Goal: Transaction & Acquisition: Obtain resource

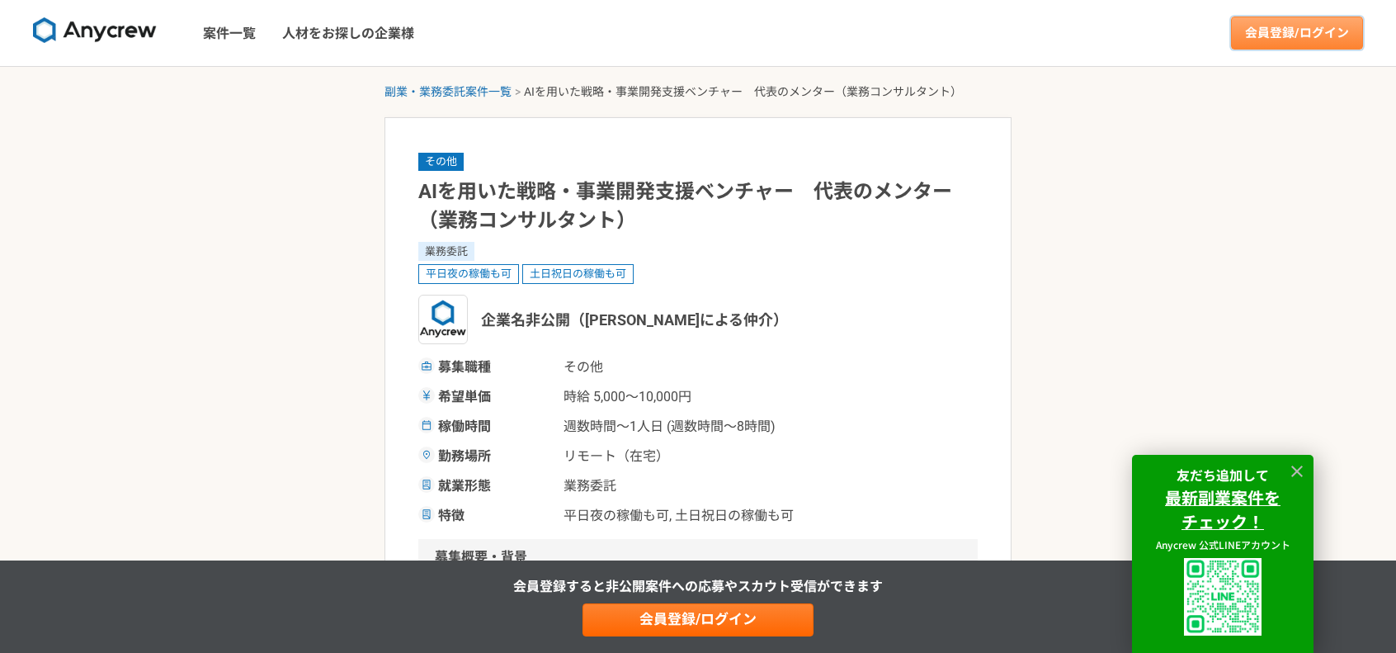
click at [1278, 33] on link "会員登録/ログイン" at bounding box center [1297, 33] width 132 height 33
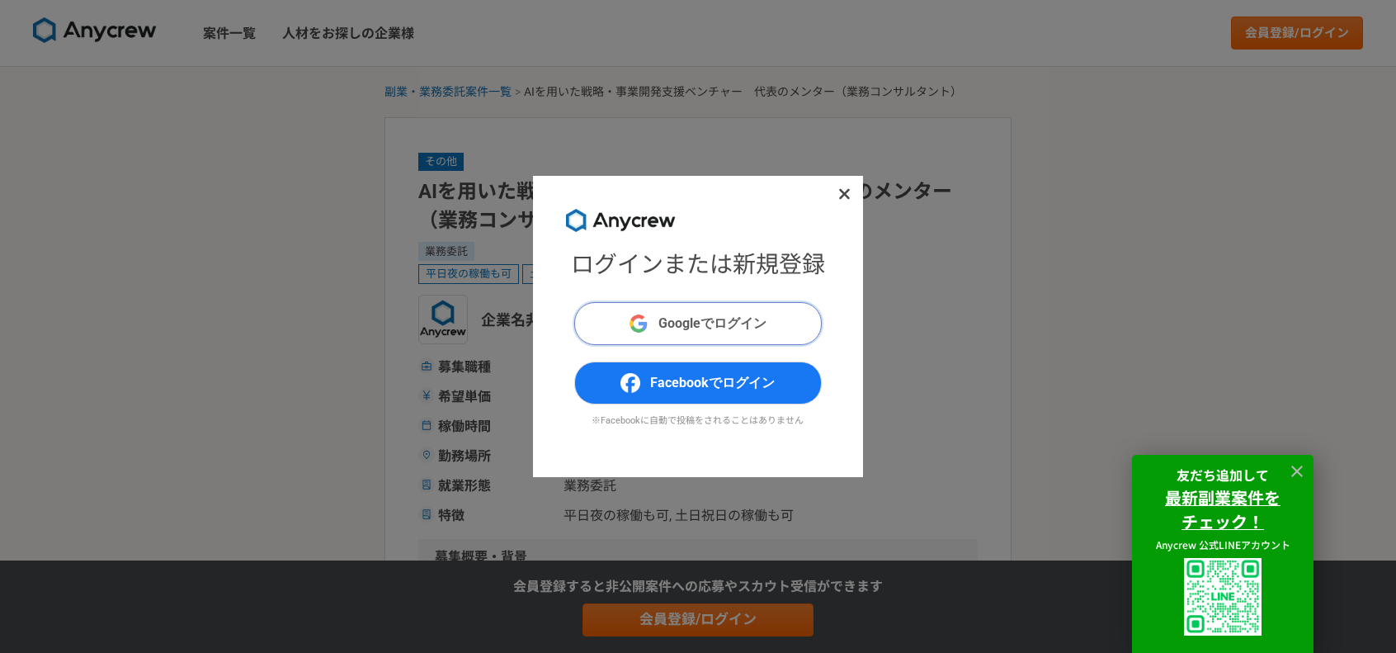
click at [803, 313] on button "Googleでログイン" at bounding box center [698, 323] width 248 height 43
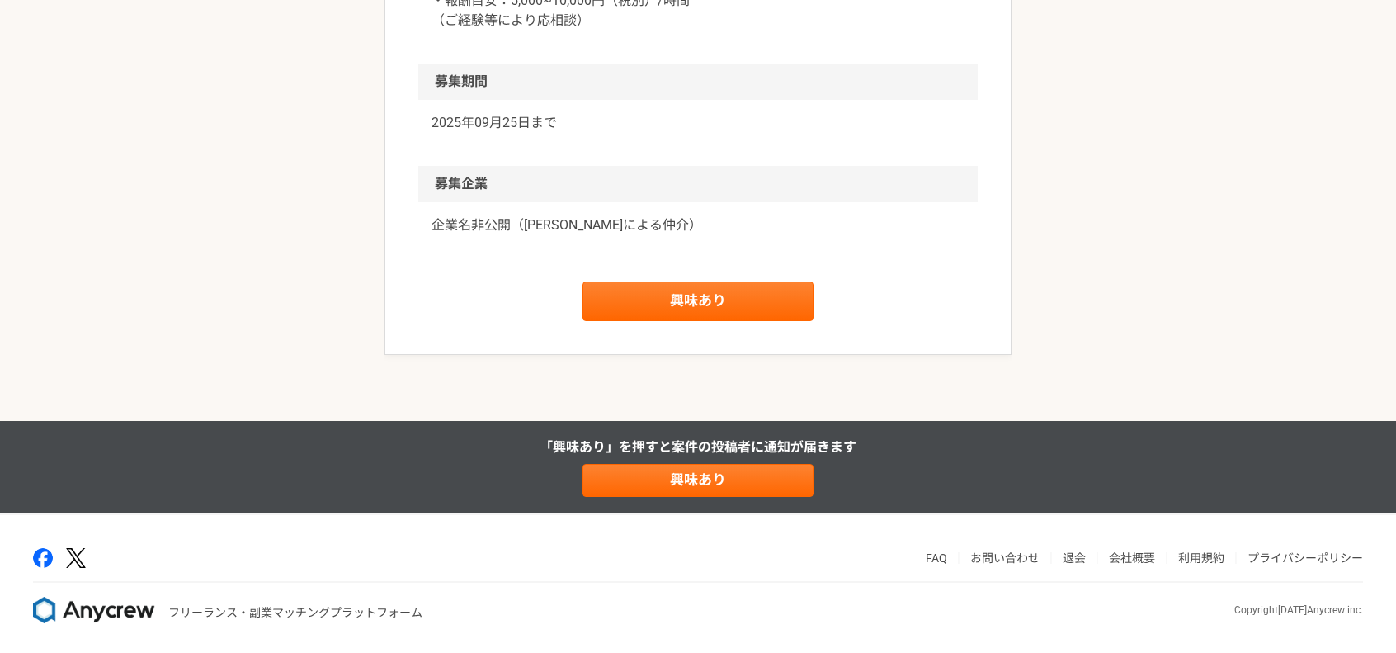
scroll to position [1450, 0]
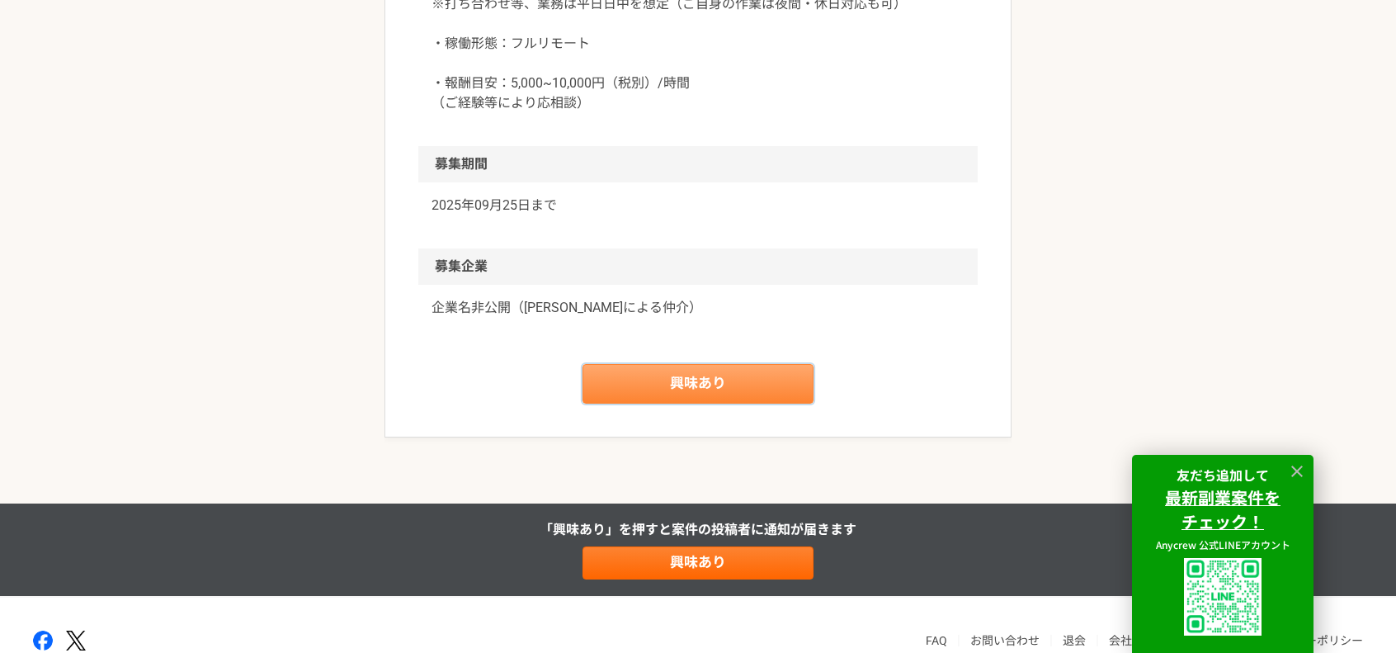
click at [719, 388] on link "興味あり" at bounding box center [698, 384] width 231 height 40
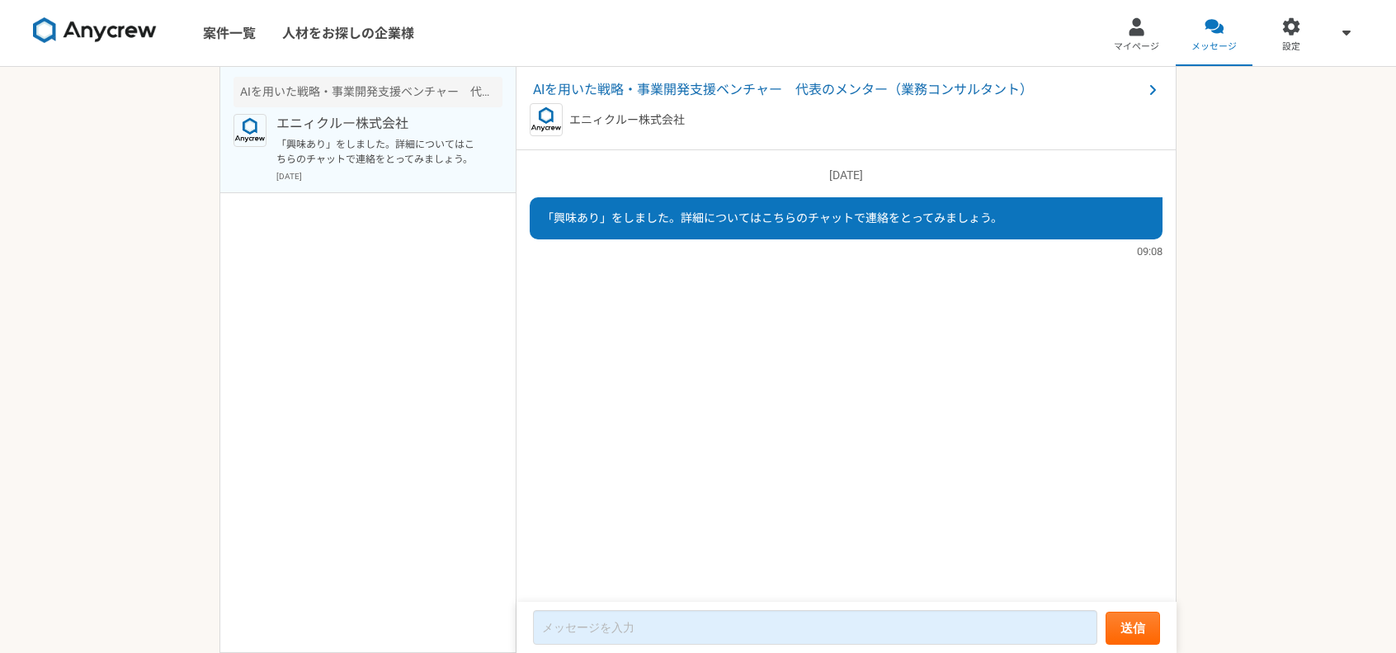
click at [101, 30] on img at bounding box center [95, 30] width 124 height 26
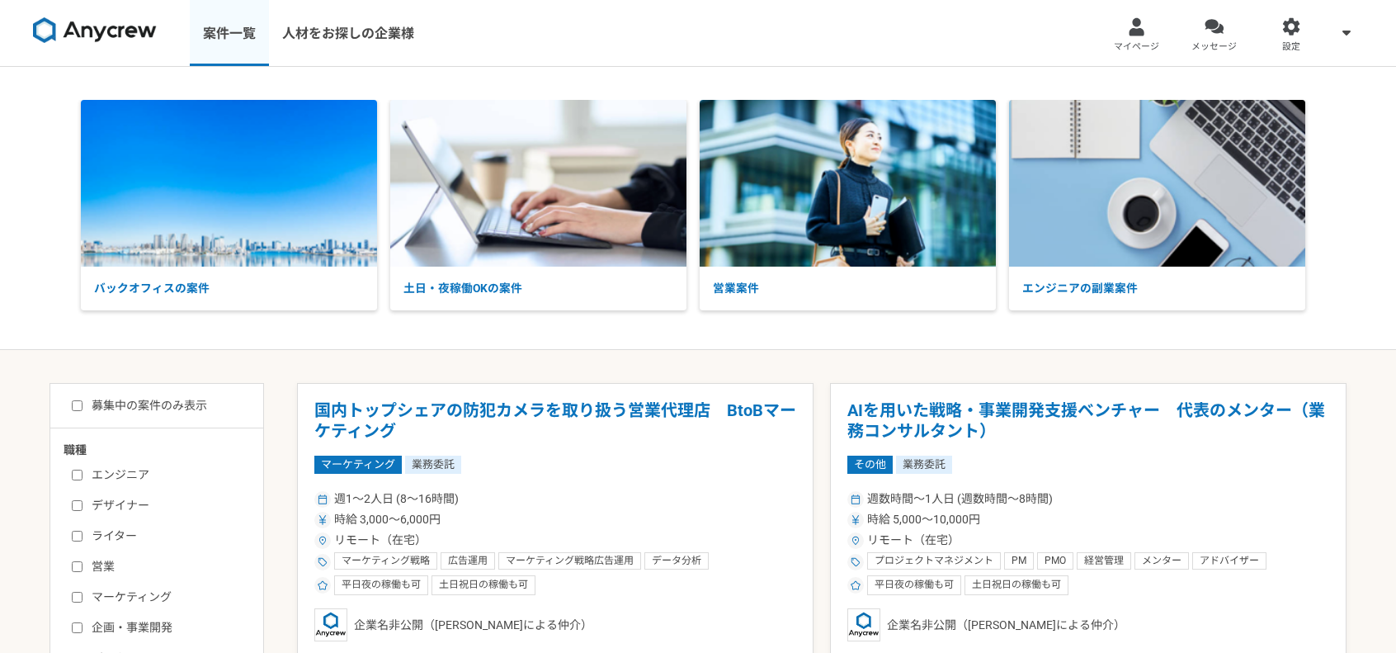
click at [234, 19] on link "案件一覧" at bounding box center [229, 33] width 79 height 66
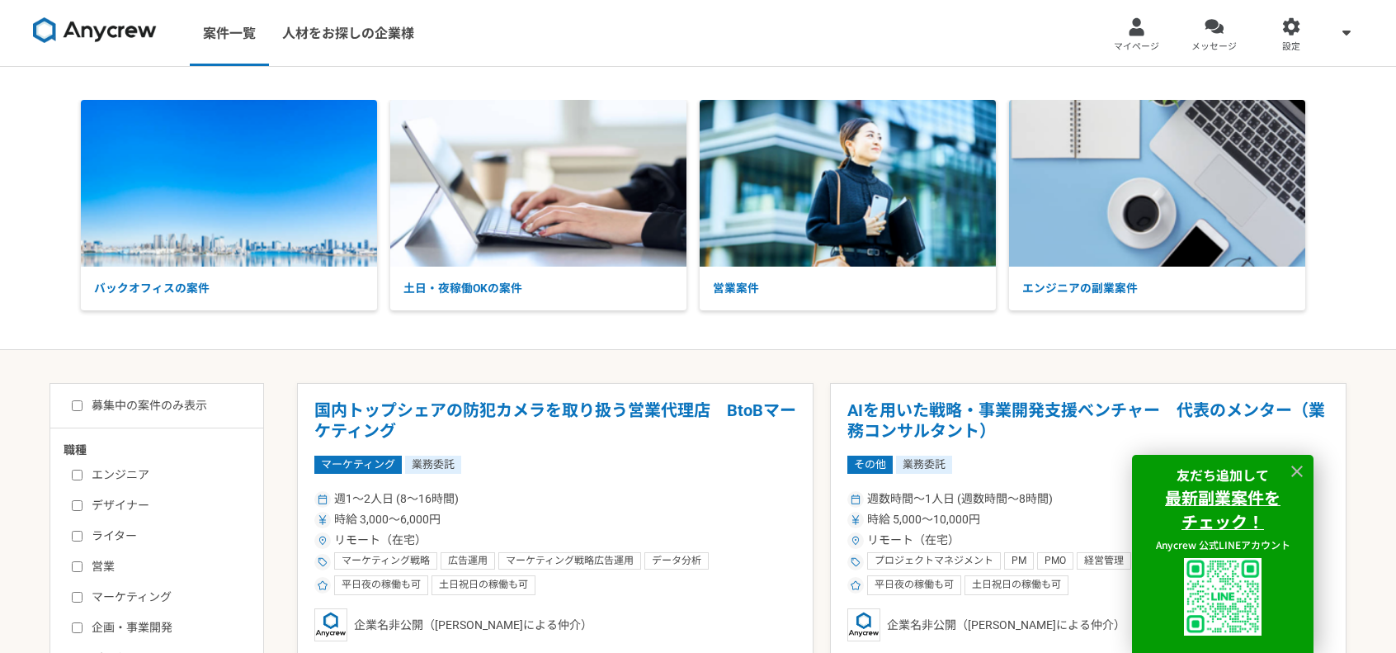
click at [1058, 44] on nav "案件一覧 人材をお探しの企業様 マイページ メッセージ 設定" at bounding box center [698, 33] width 1396 height 66
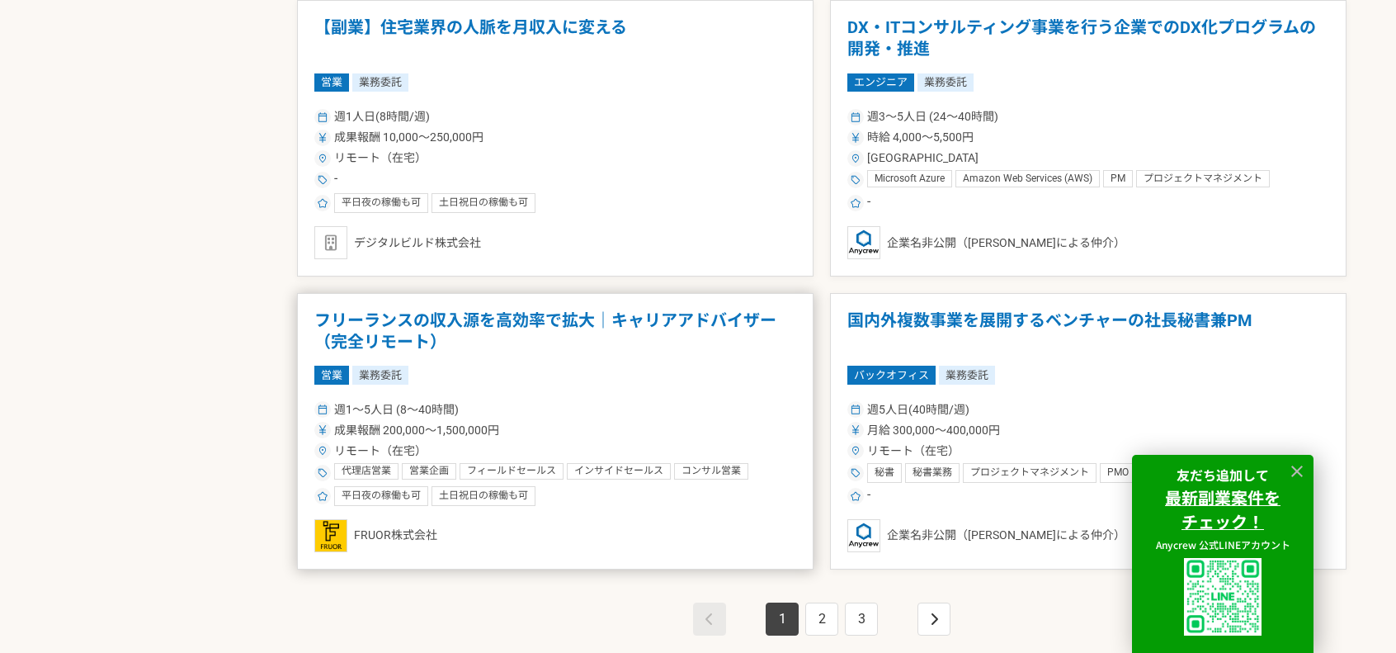
scroll to position [2806, 0]
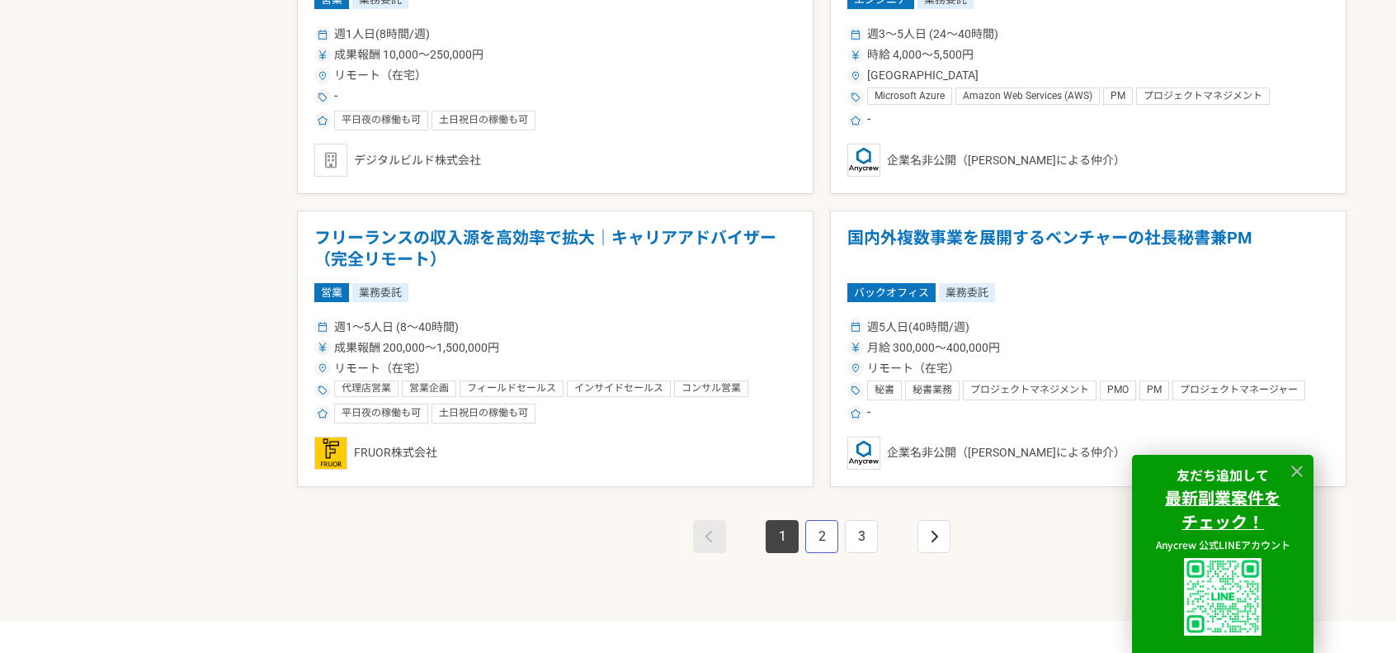
click at [814, 530] on link "2" at bounding box center [821, 536] width 33 height 33
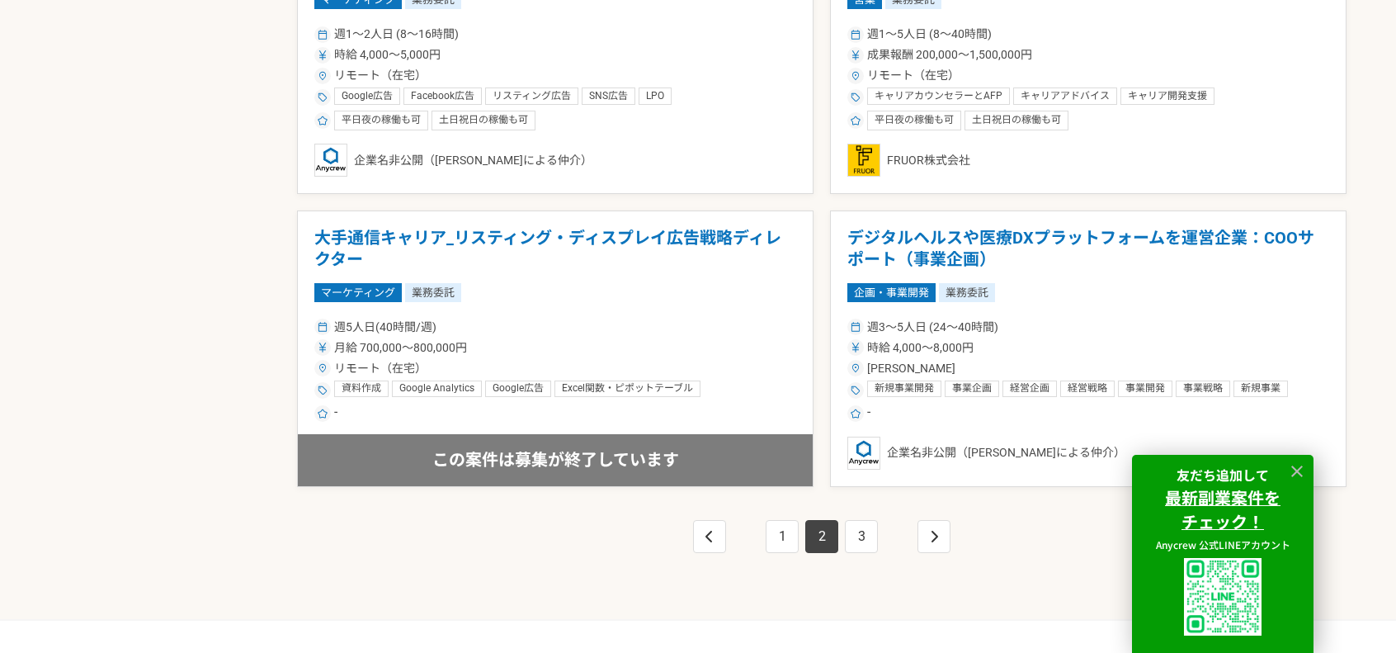
scroll to position [2641, 0]
